Goal: Transaction & Acquisition: Book appointment/travel/reservation

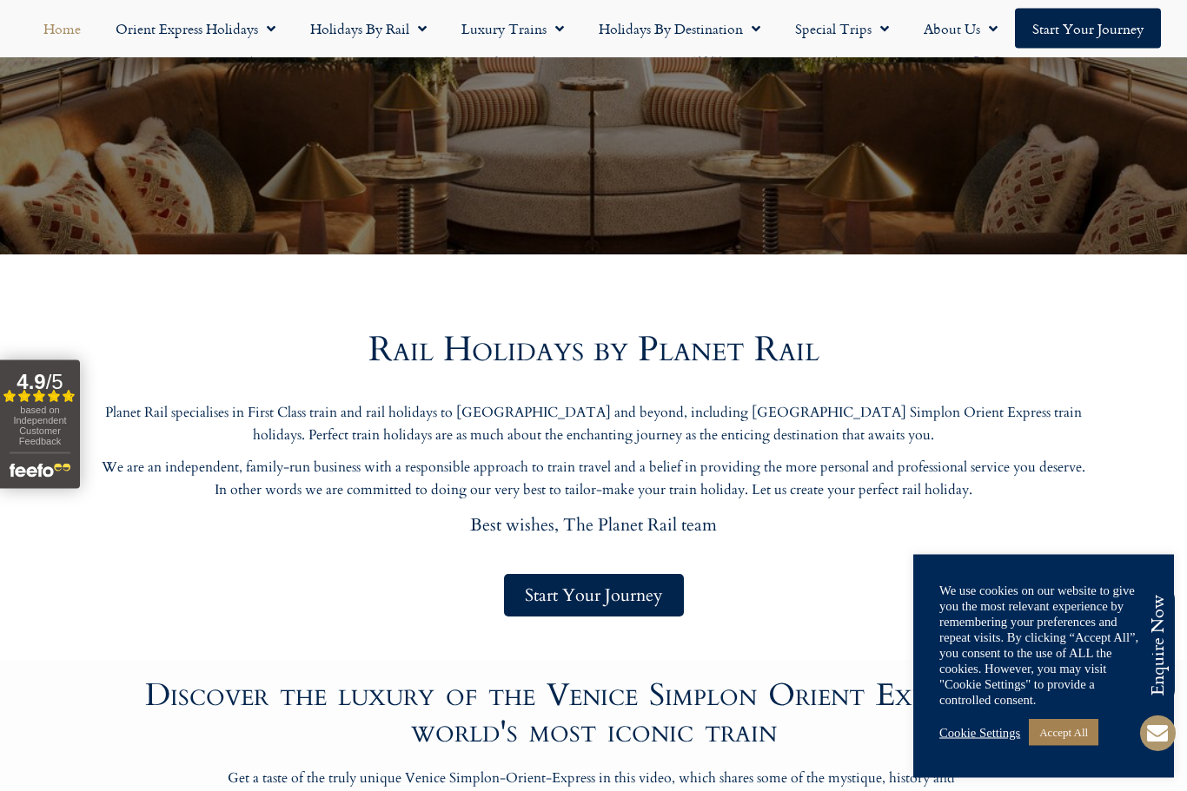
scroll to position [505, 0]
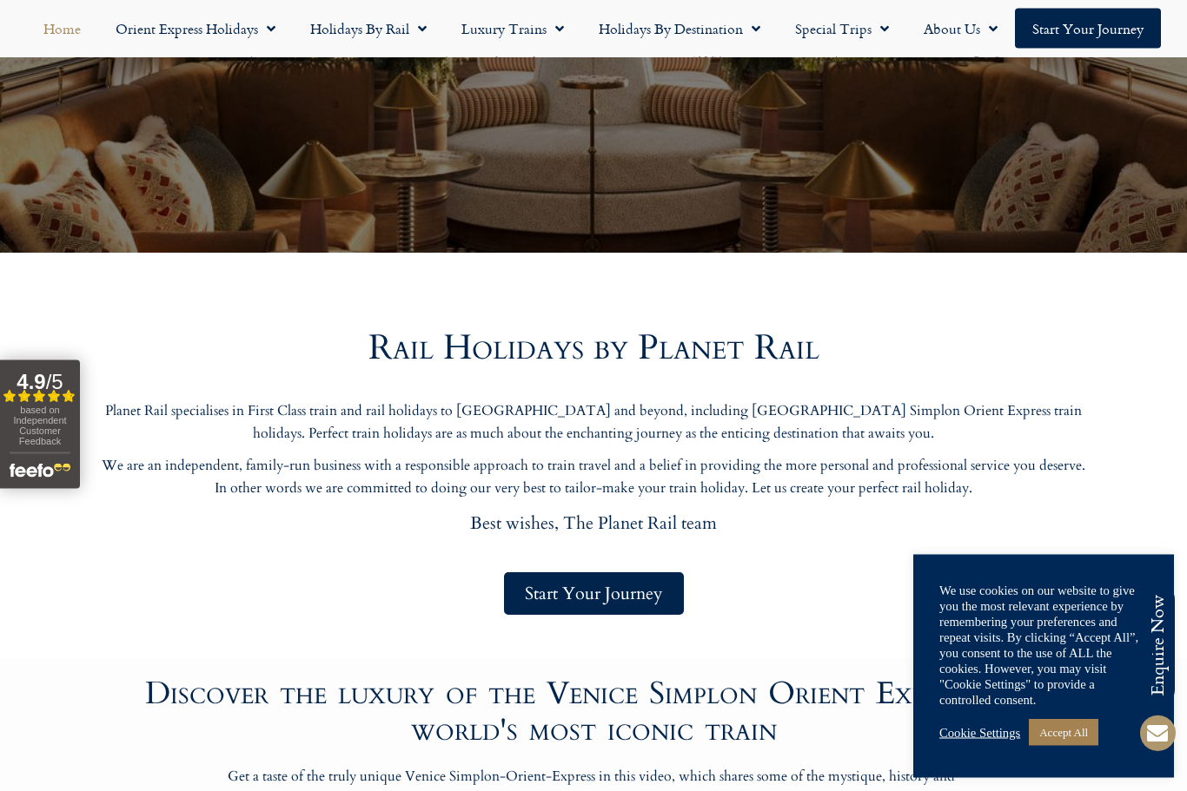
click at [622, 654] on div "Journey aboard the Venice Simplon-Orient-Express from [GEOGRAPHIC_DATA] to [GEO…" at bounding box center [593, 174] width 1187 height 970
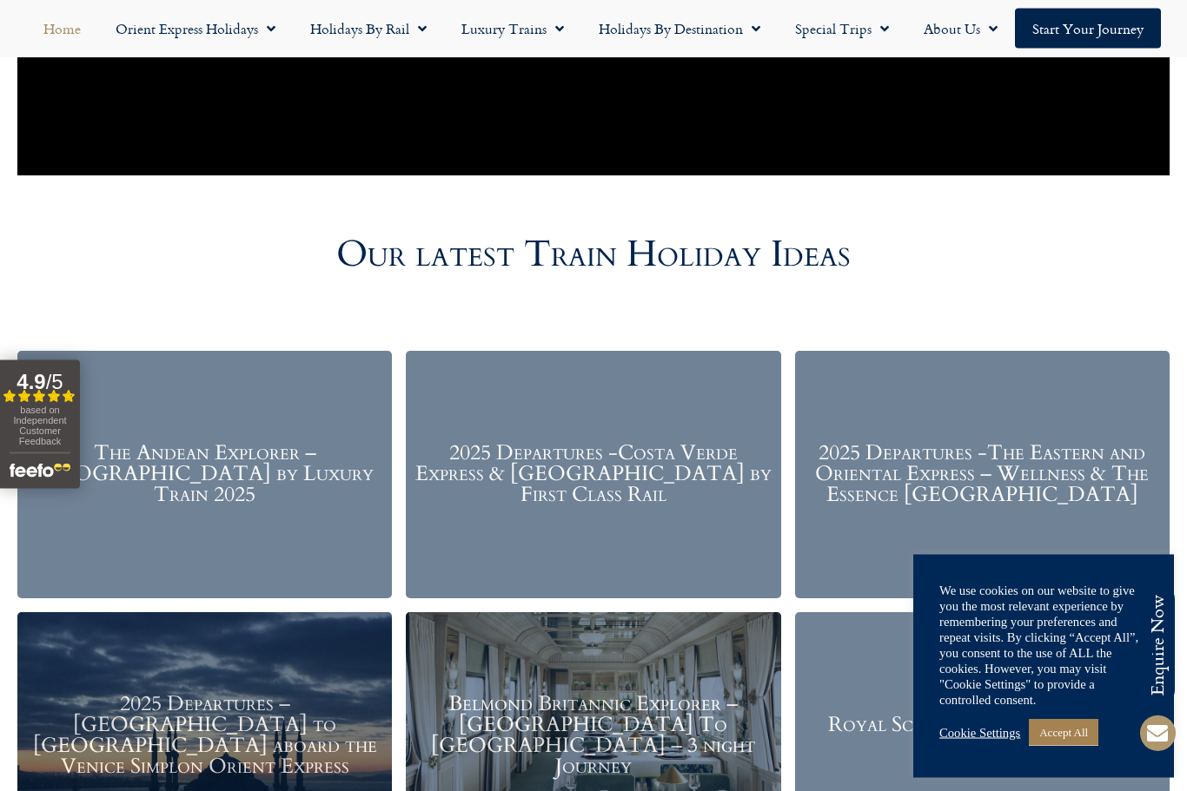
scroll to position [1835, 0]
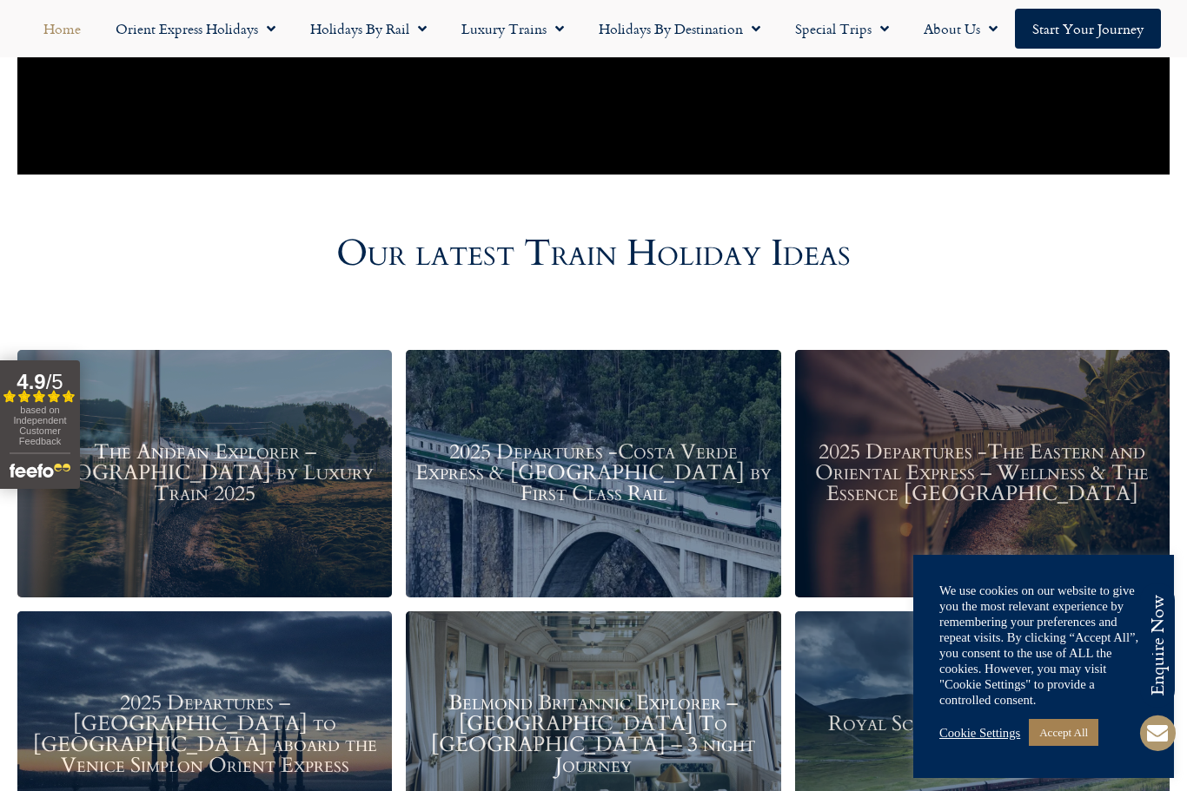
click at [640, 493] on h3 "2025 Departures -Costa Verde Express & [GEOGRAPHIC_DATA] by First Class Rail" at bounding box center [592, 473] width 357 height 63
click at [592, 442] on h3 "2025 Departures -Costa Verde Express & [GEOGRAPHIC_DATA] by First Class Rail" at bounding box center [592, 473] width 357 height 63
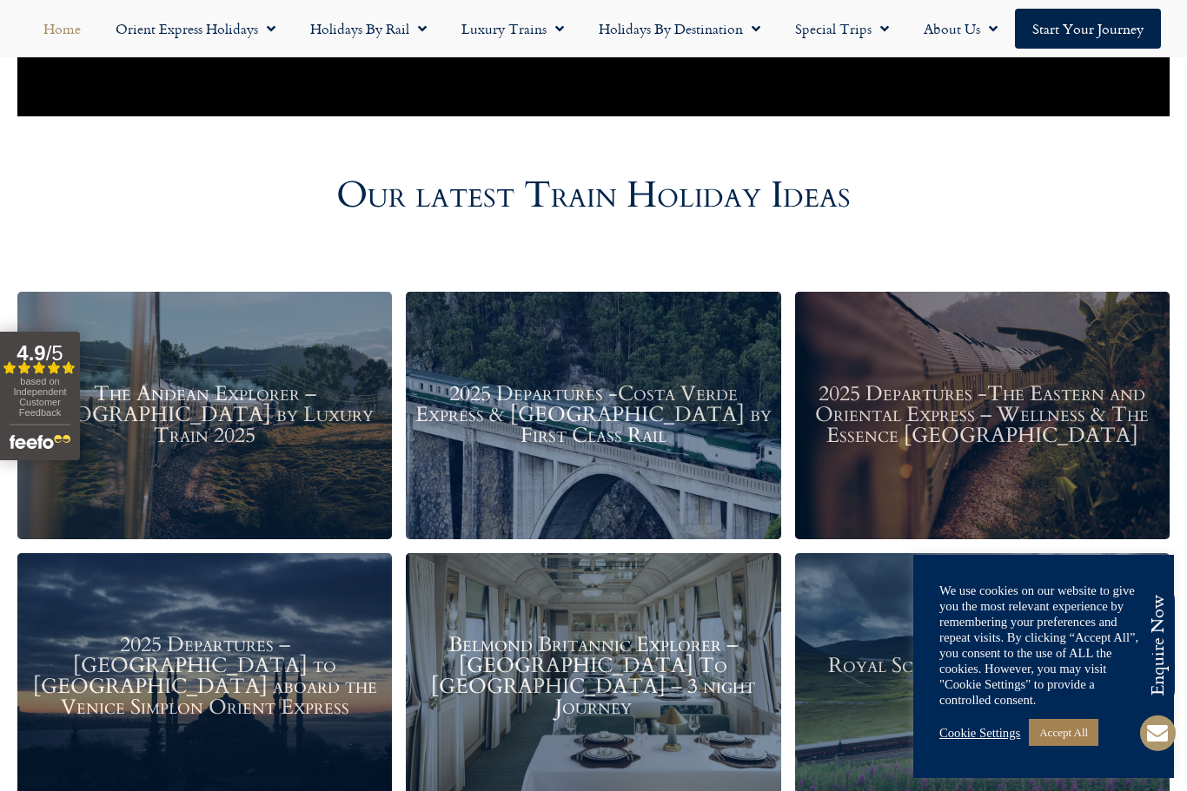
click at [492, 420] on h3 "2025 Departures -Costa Verde Express & [GEOGRAPHIC_DATA] by First Class Rail" at bounding box center [592, 415] width 357 height 63
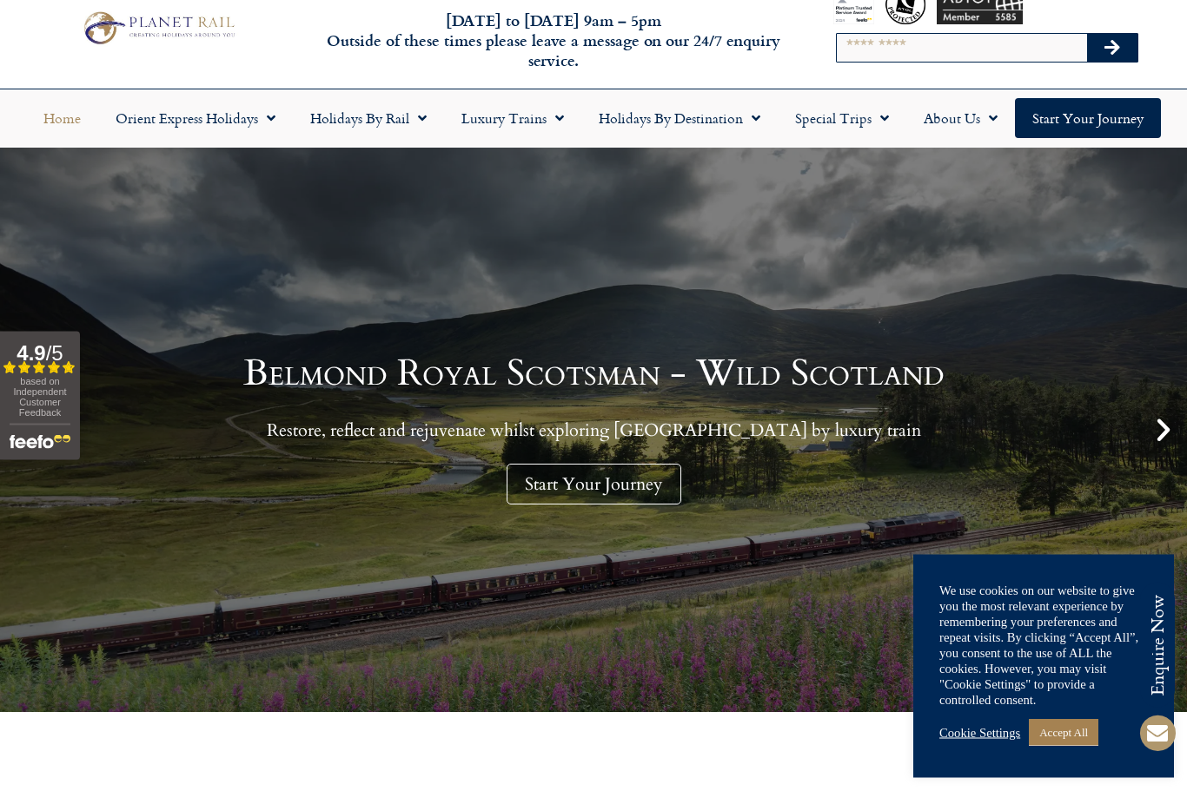
scroll to position [0, 0]
